Goal: Find specific page/section: Find specific page/section

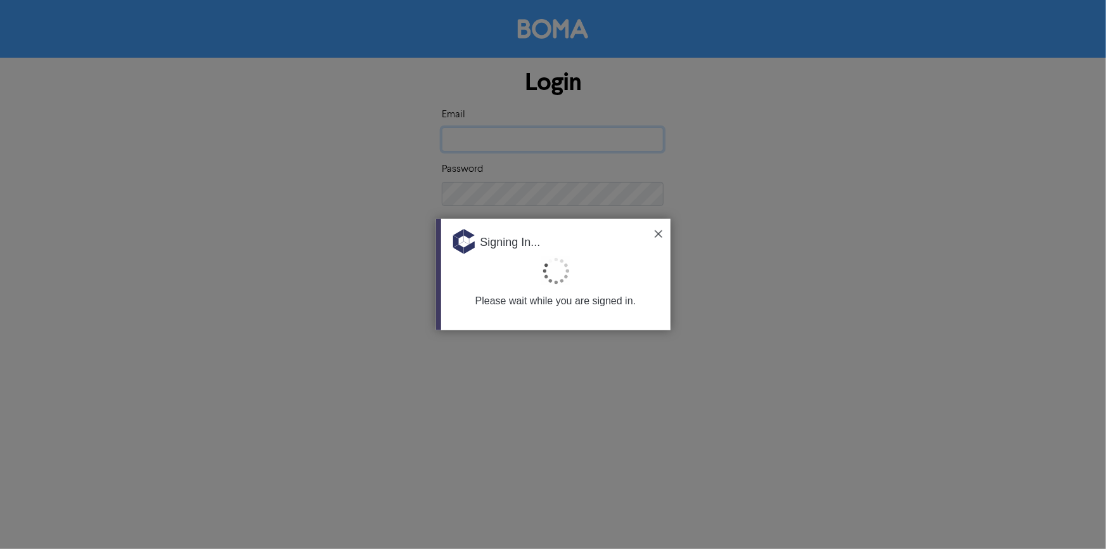
type input "[EMAIL_ADDRESS][DOMAIN_NAME]"
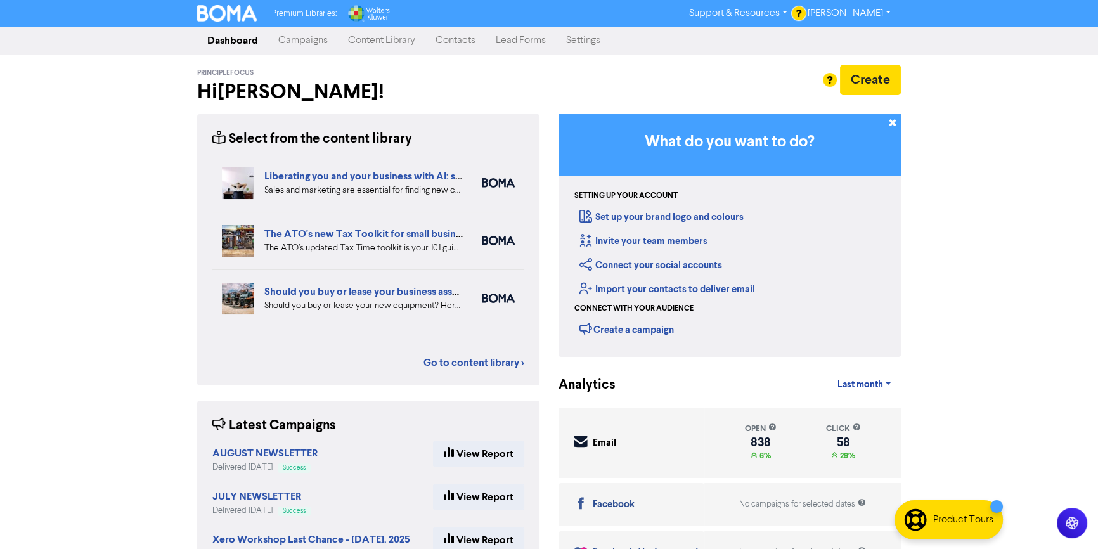
click at [306, 36] on link "Campaigns" at bounding box center [303, 40] width 70 height 25
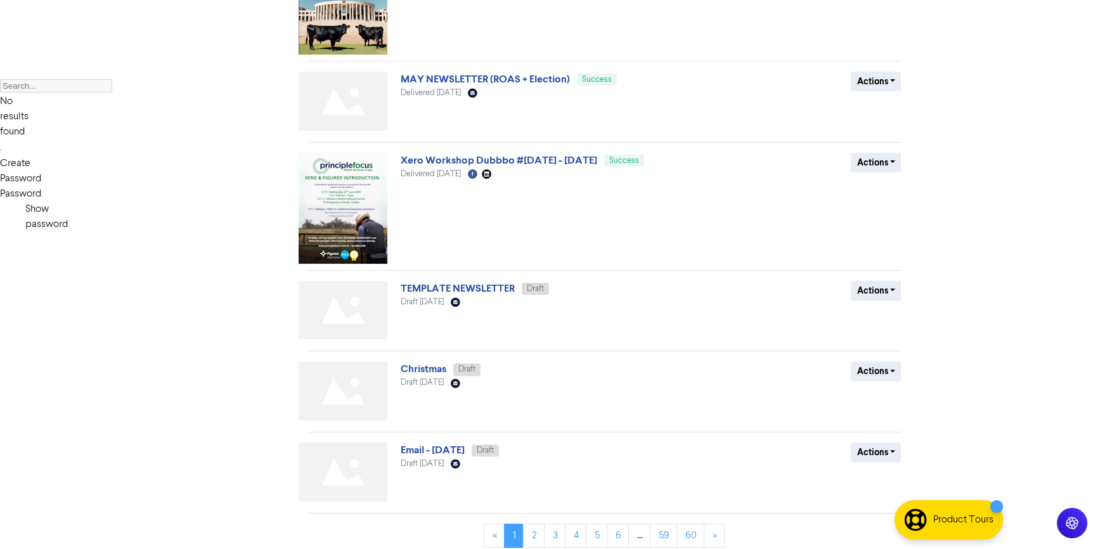
scroll to position [478, 0]
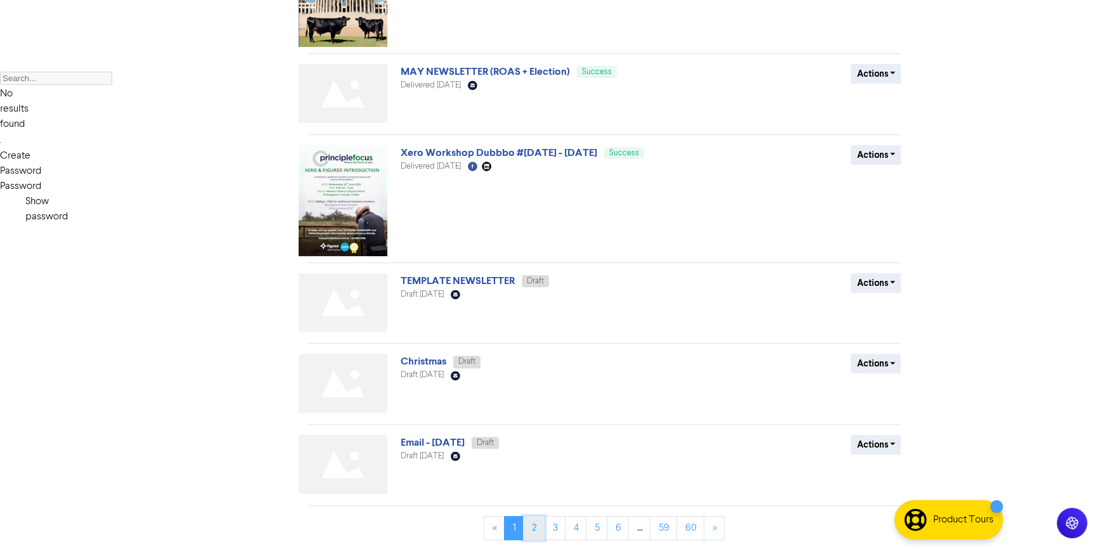
click at [537, 524] on link "2" at bounding box center [534, 528] width 22 height 24
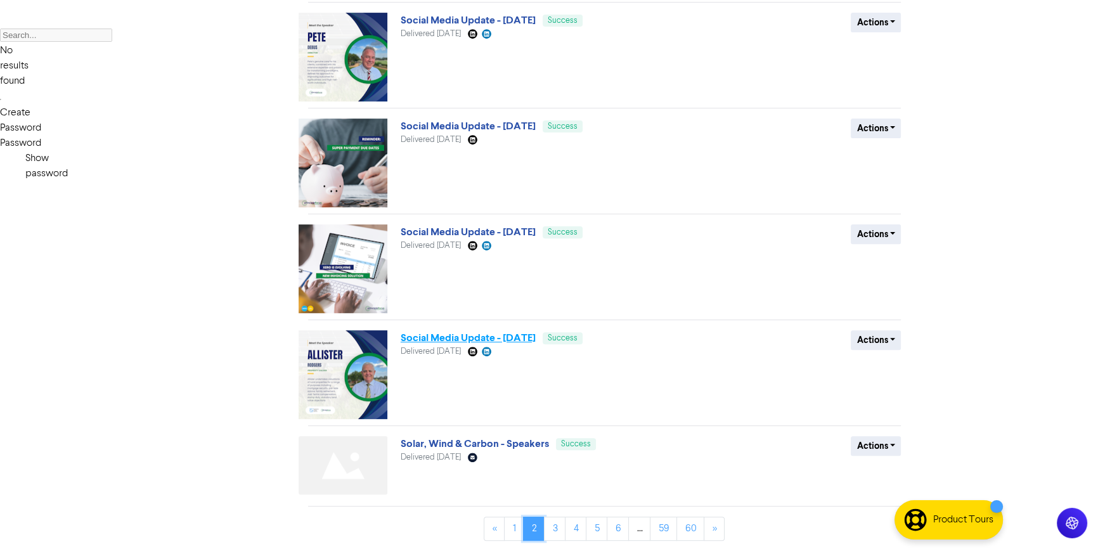
scroll to position [522, 0]
click at [559, 525] on link "3" at bounding box center [555, 528] width 22 height 24
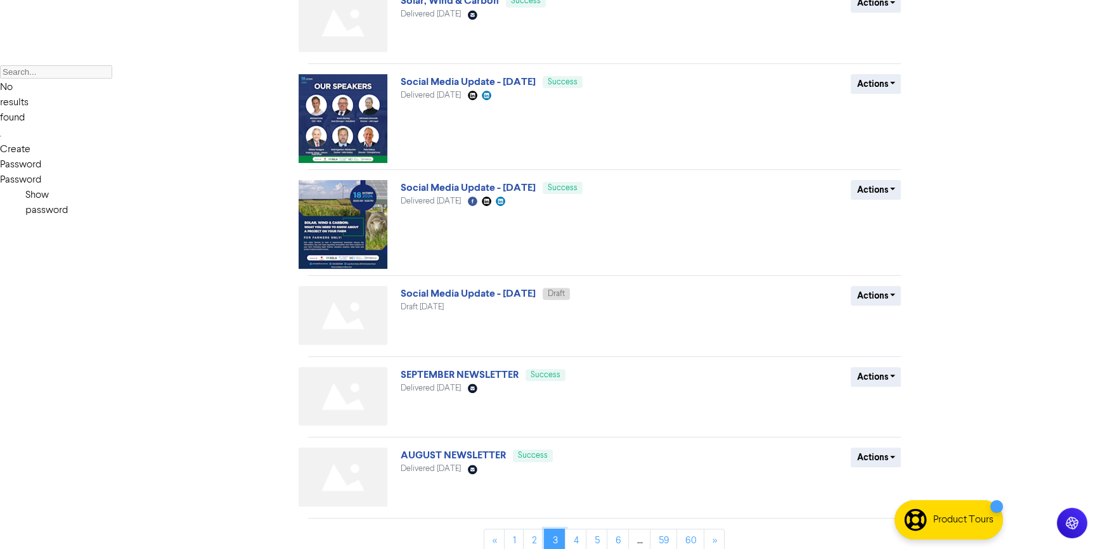
scroll to position [497, 0]
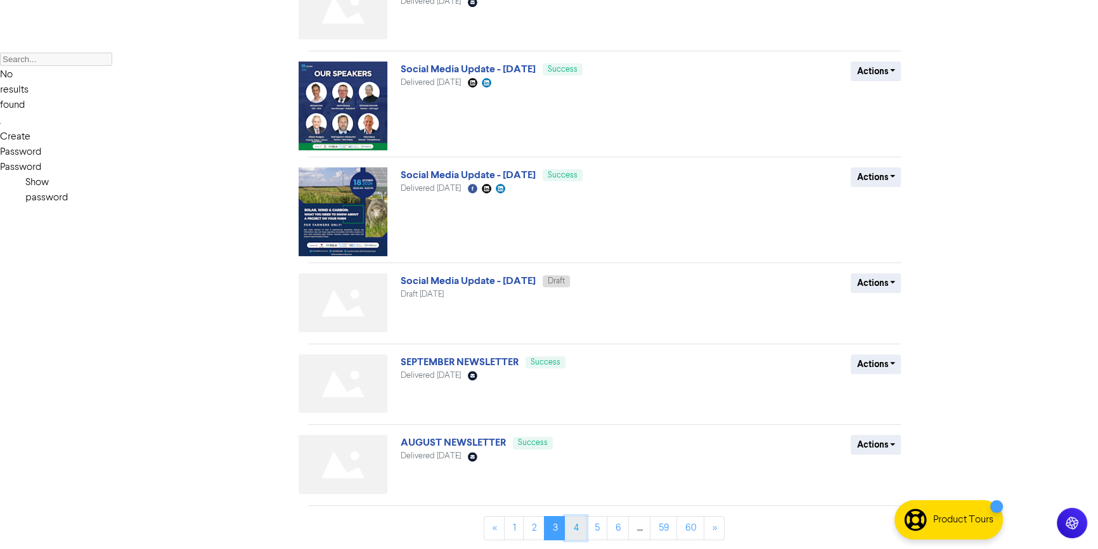
click at [576, 529] on link "4" at bounding box center [576, 528] width 22 height 24
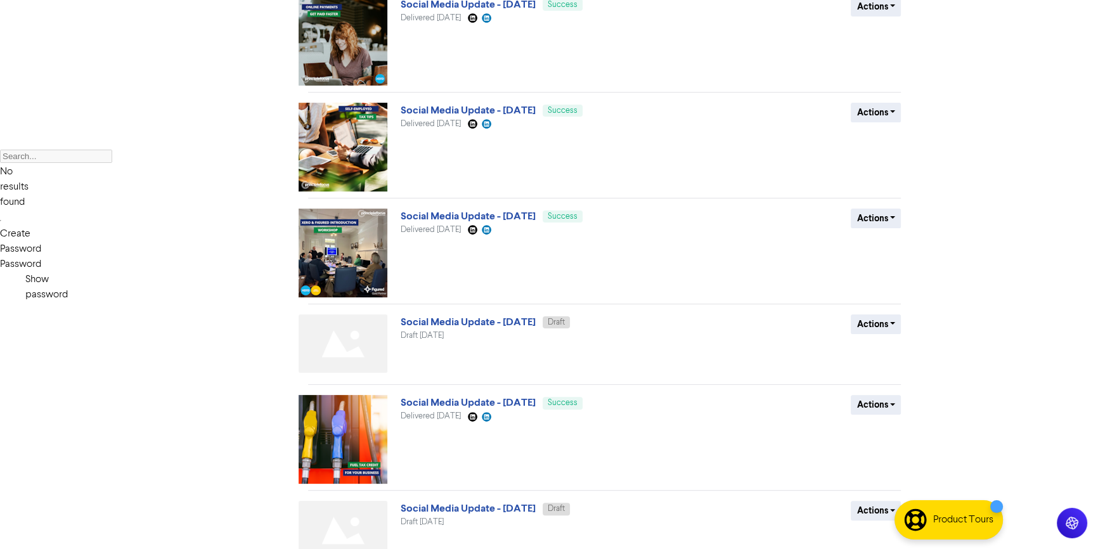
scroll to position [399, 0]
